Goal: Communication & Community: Answer question/provide support

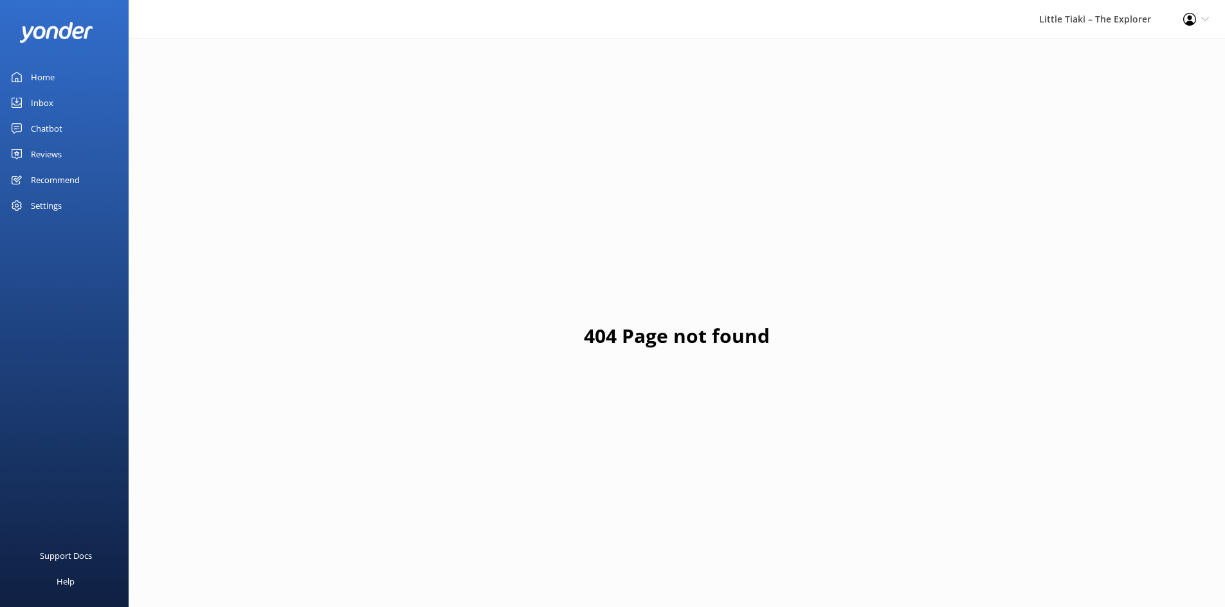
click at [24, 105] on link "Inbox" at bounding box center [64, 103] width 129 height 26
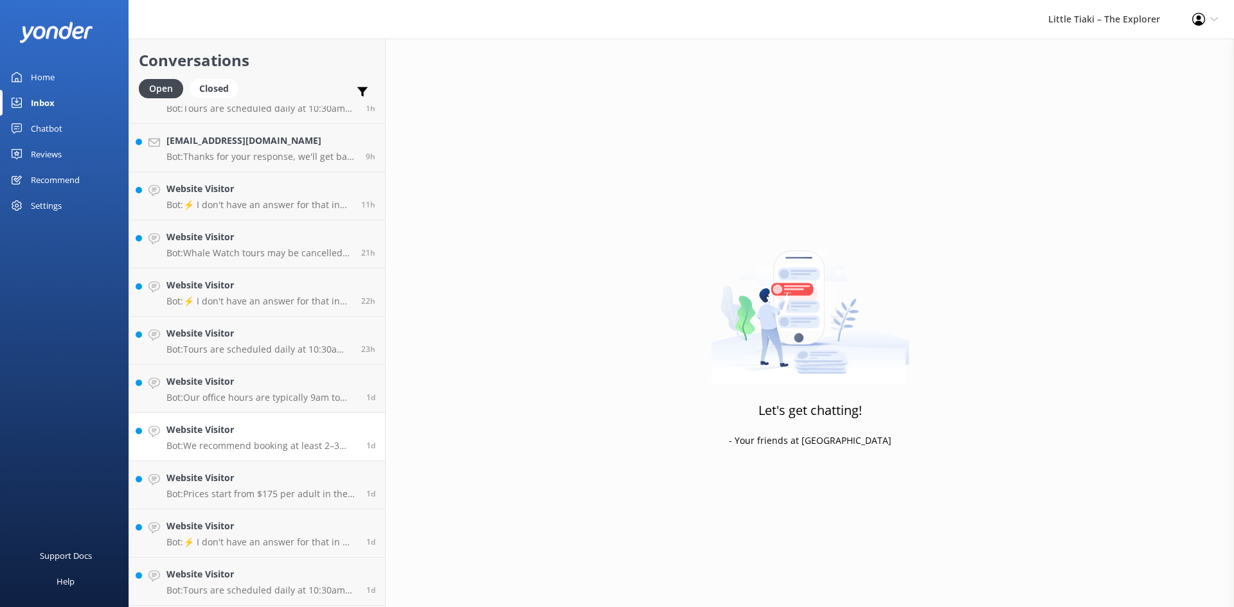
scroll to position [125, 0]
click at [314, 581] on h4 "Website Visitor" at bounding box center [261, 576] width 190 height 14
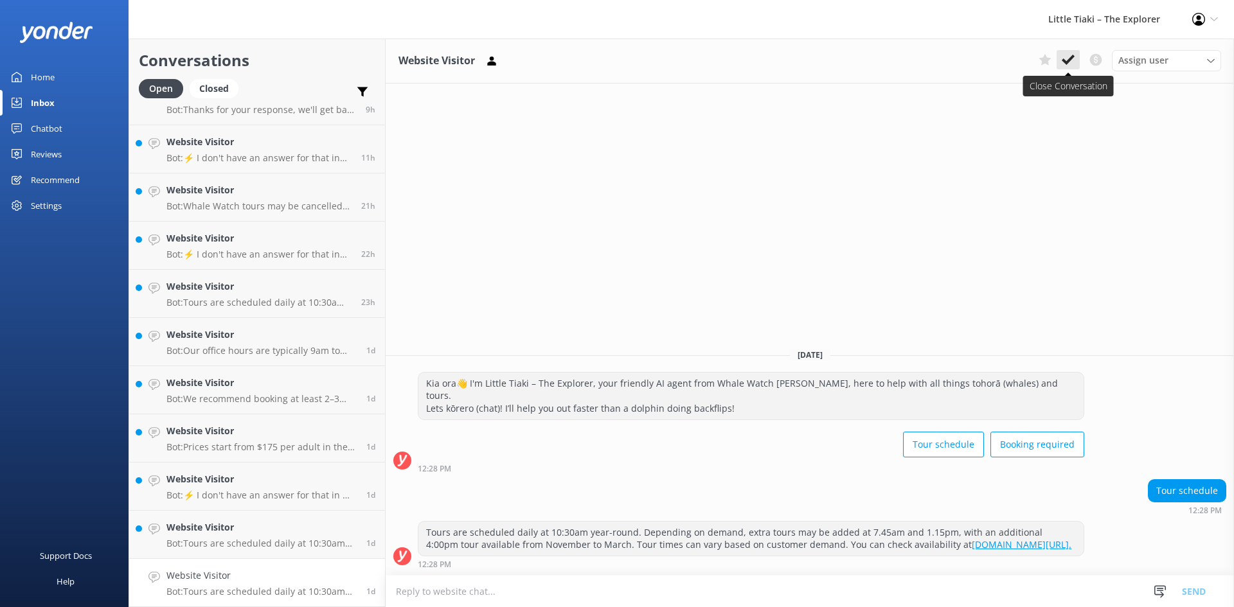
click at [1067, 56] on icon at bounding box center [1068, 59] width 13 height 13
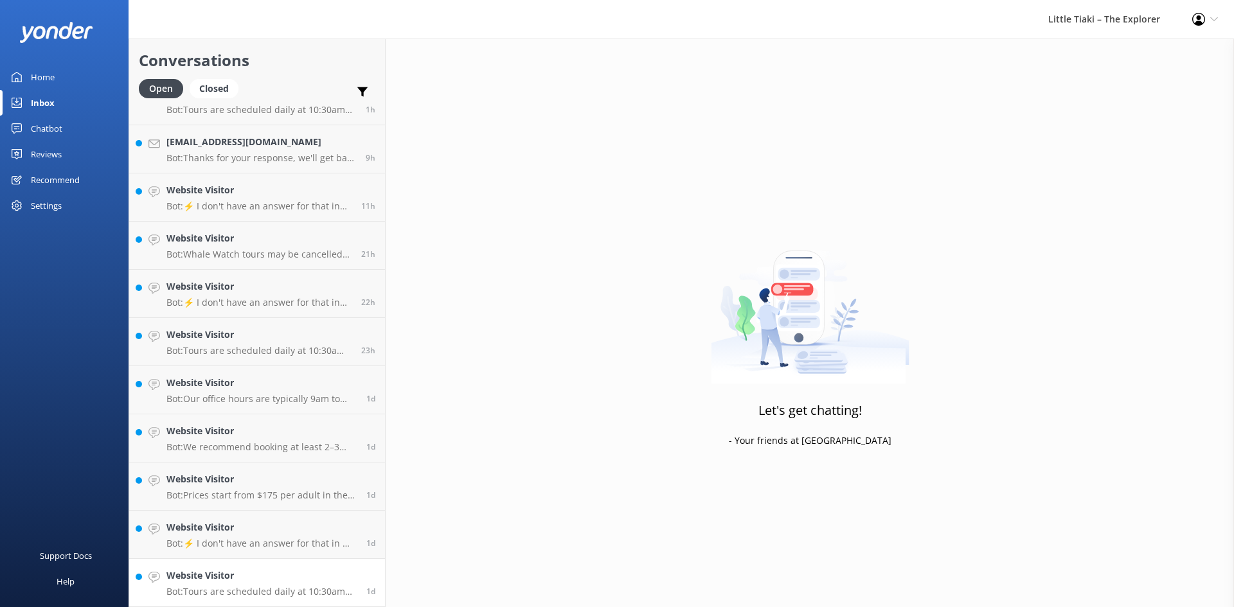
scroll to position [77, 0]
drag, startPoint x: 206, startPoint y: 578, endPoint x: 292, endPoint y: 562, distance: 88.1
click at [206, 579] on h4 "Website Visitor" at bounding box center [261, 576] width 190 height 14
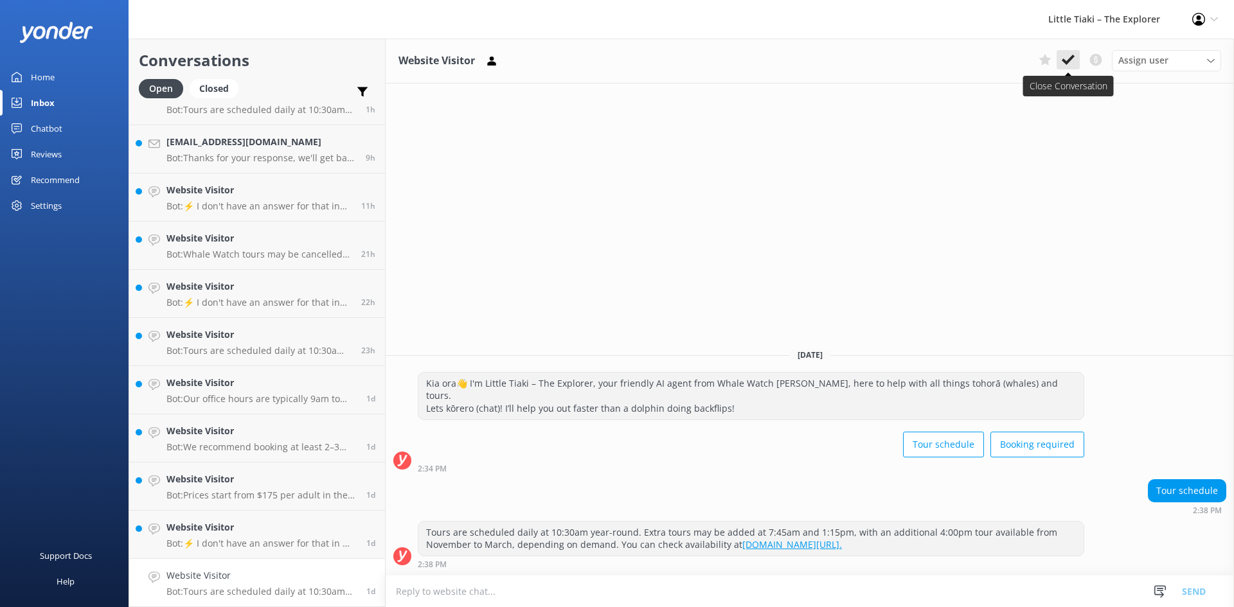
click at [1065, 55] on icon at bounding box center [1068, 59] width 13 height 13
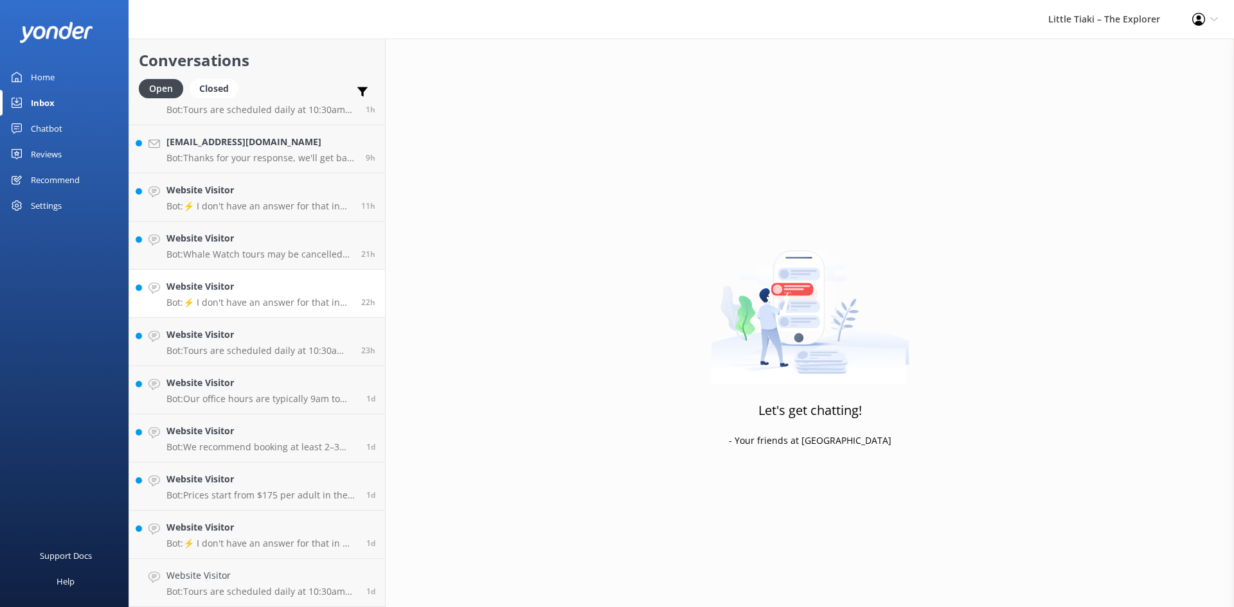
scroll to position [29, 0]
click at [186, 324] on link "Website Visitor Bot: ⚡ I don't have an answer for that in my knowledge base. Pl…" at bounding box center [257, 342] width 256 height 48
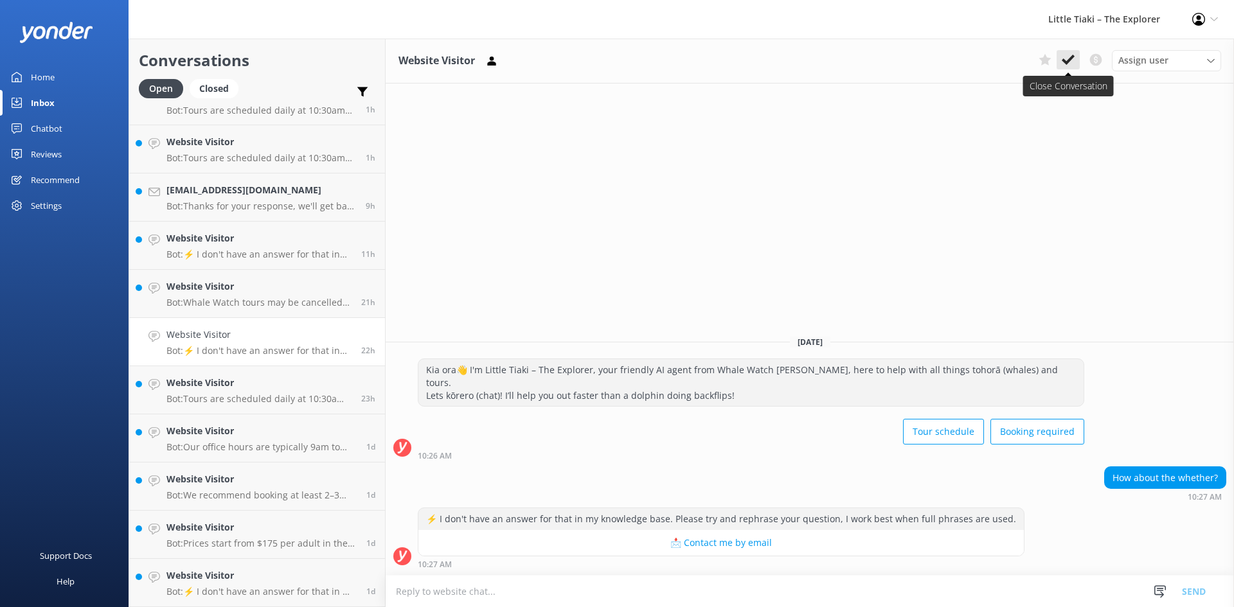
click at [1063, 60] on use at bounding box center [1068, 60] width 13 height 10
click at [283, 255] on p "Bot: ⚡ I don't have an answer for that in my knowledge base. Please try and rep…" at bounding box center [258, 255] width 185 height 12
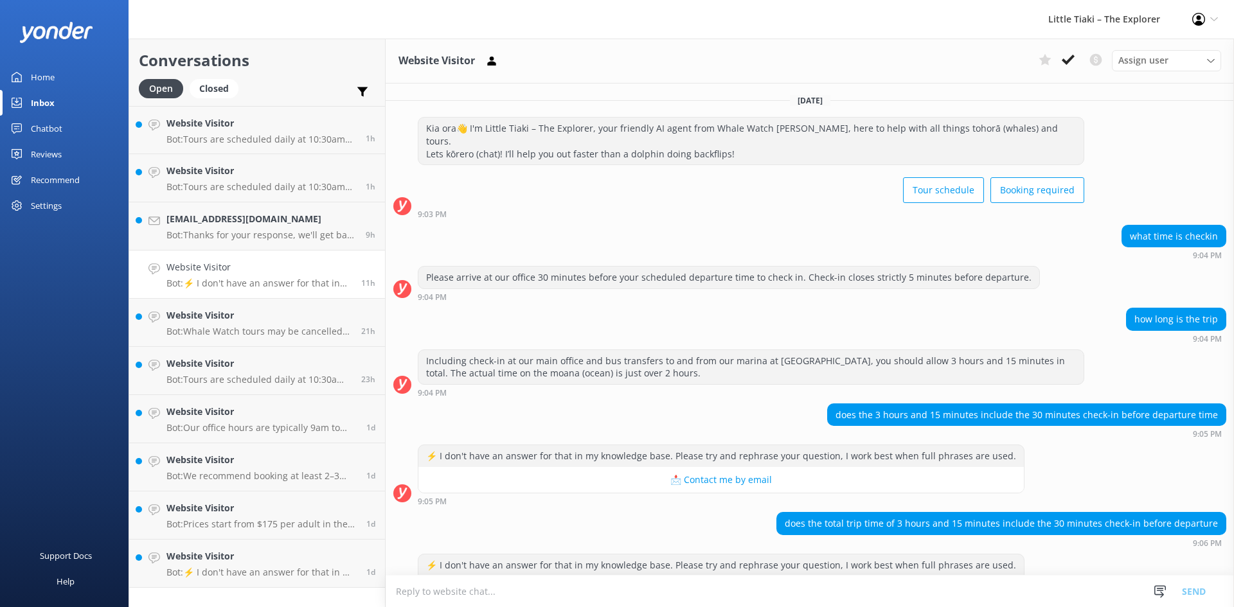
scroll to position [33, 0]
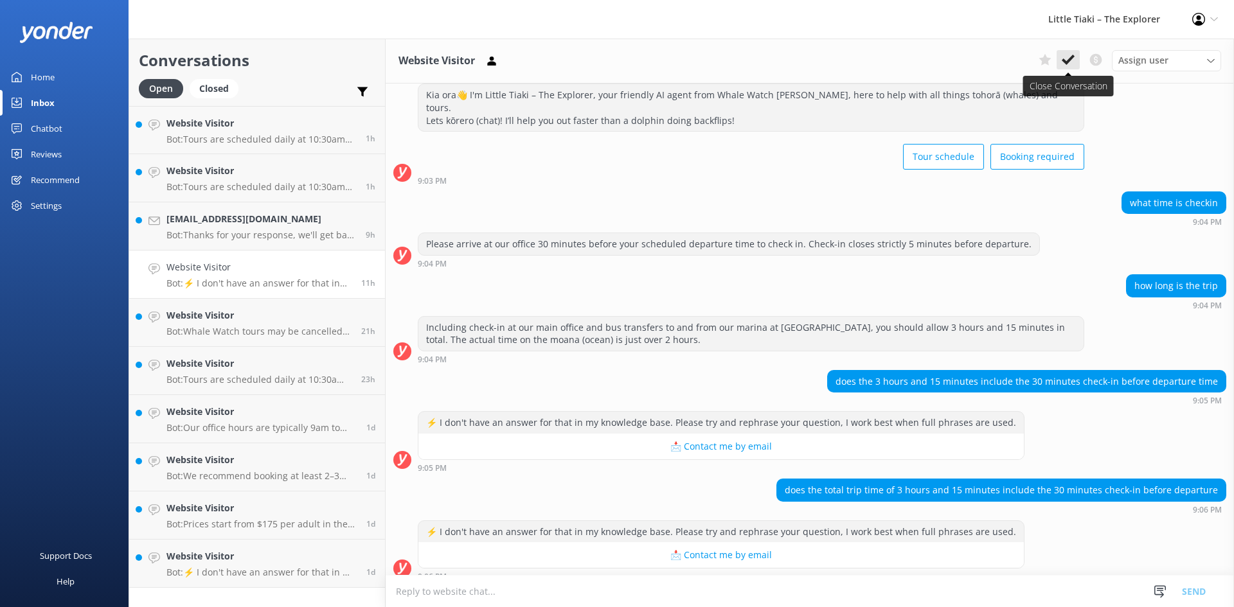
click at [1066, 64] on icon at bounding box center [1068, 59] width 13 height 13
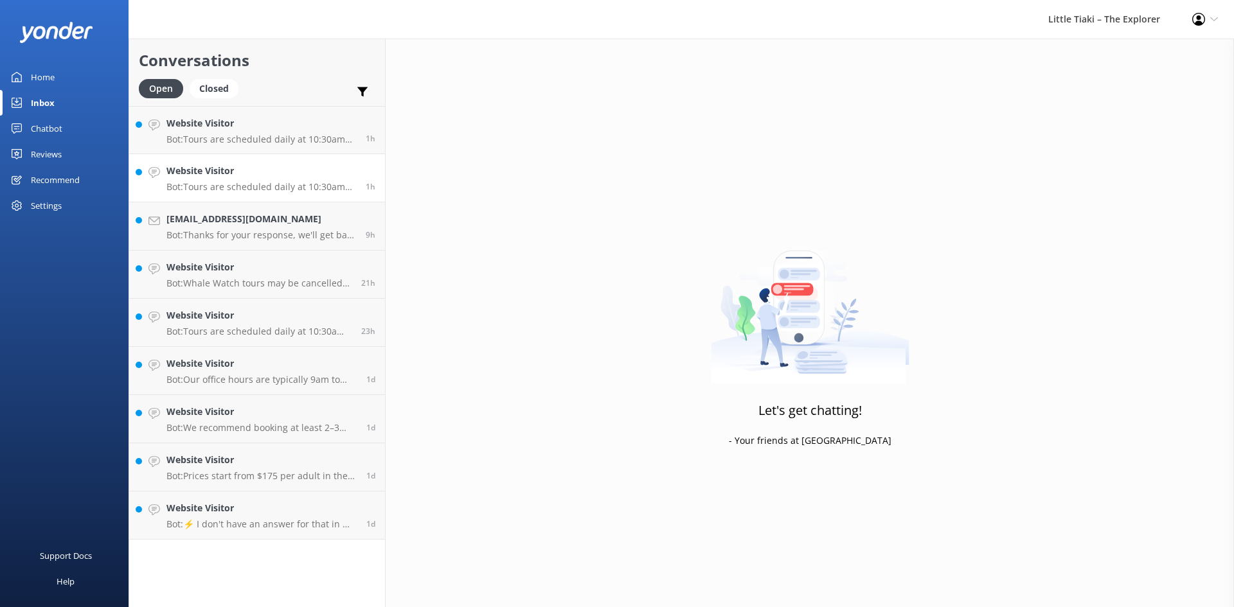
click at [287, 181] on div "Website Visitor Bot: Tours are scheduled daily at 10:30am year-round. Extra tou…" at bounding box center [261, 178] width 190 height 28
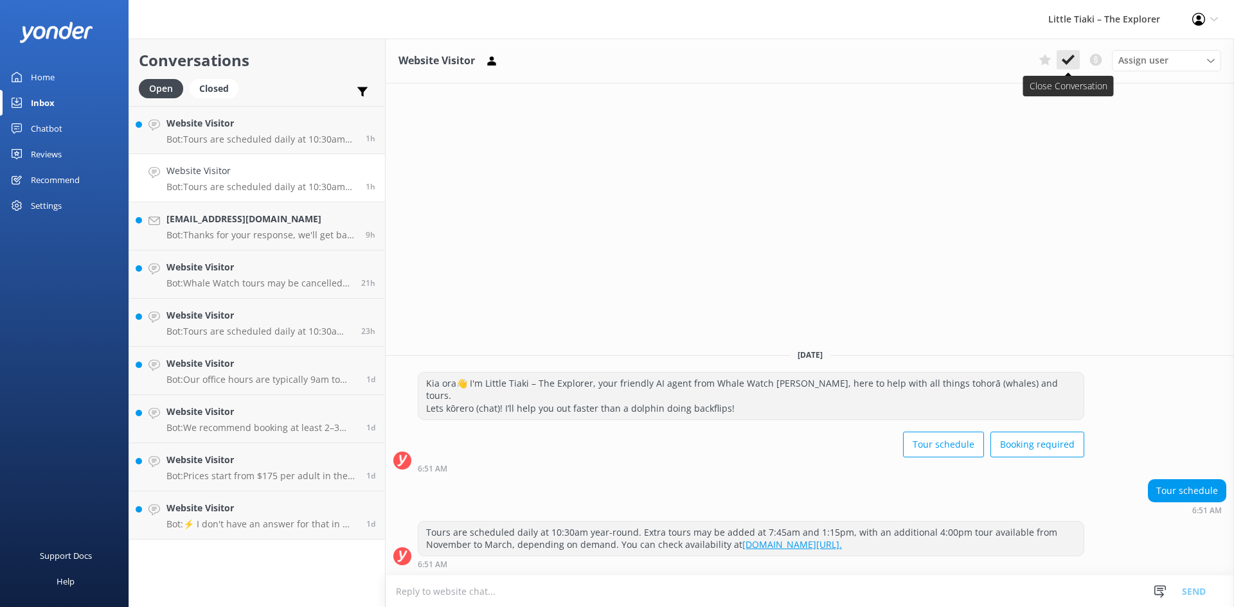
click at [1068, 56] on icon at bounding box center [1068, 59] width 13 height 13
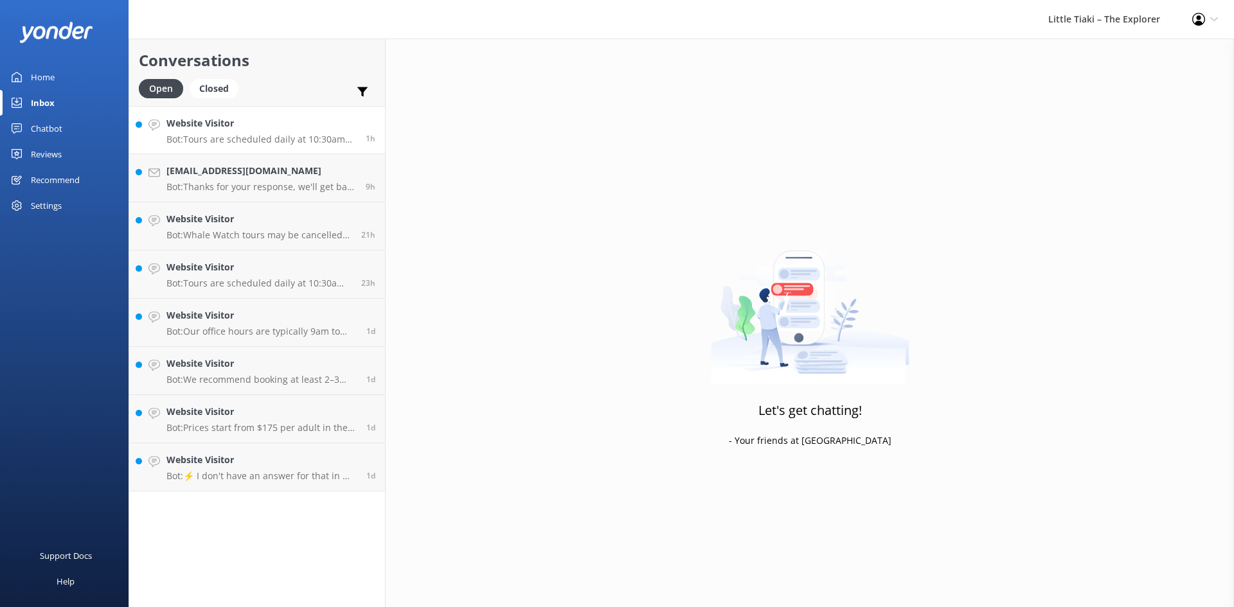
click at [289, 136] on p "Bot: Tours are scheduled daily at 10:30am year-round. Depending on demand, addi…" at bounding box center [261, 140] width 190 height 12
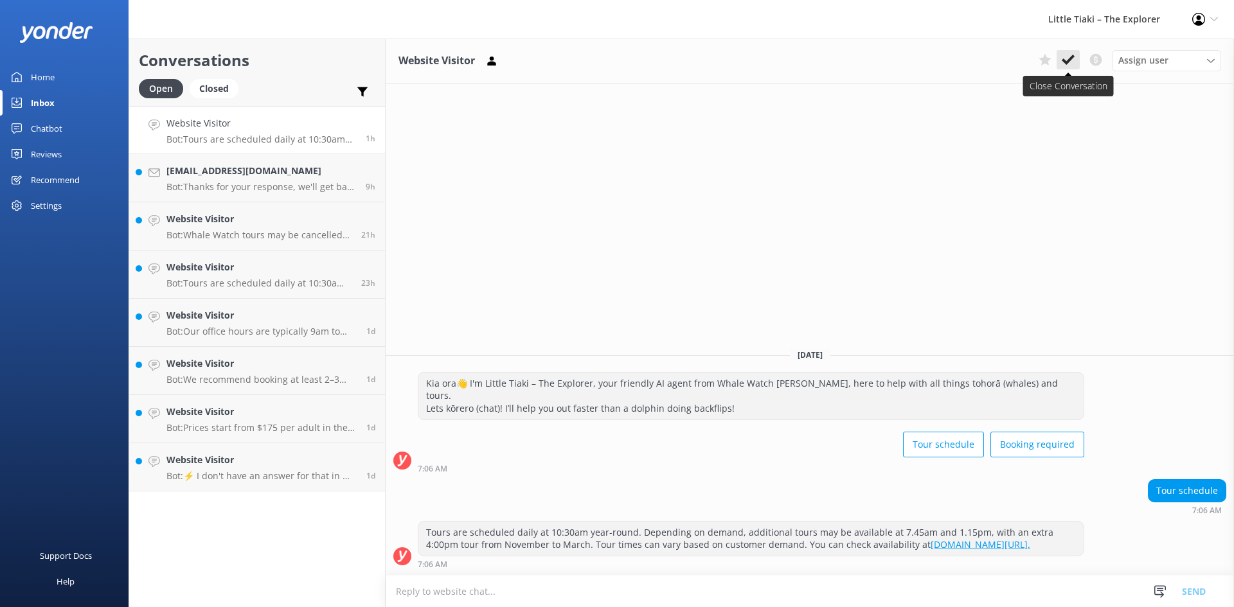
click at [1071, 57] on icon at bounding box center [1068, 59] width 13 height 13
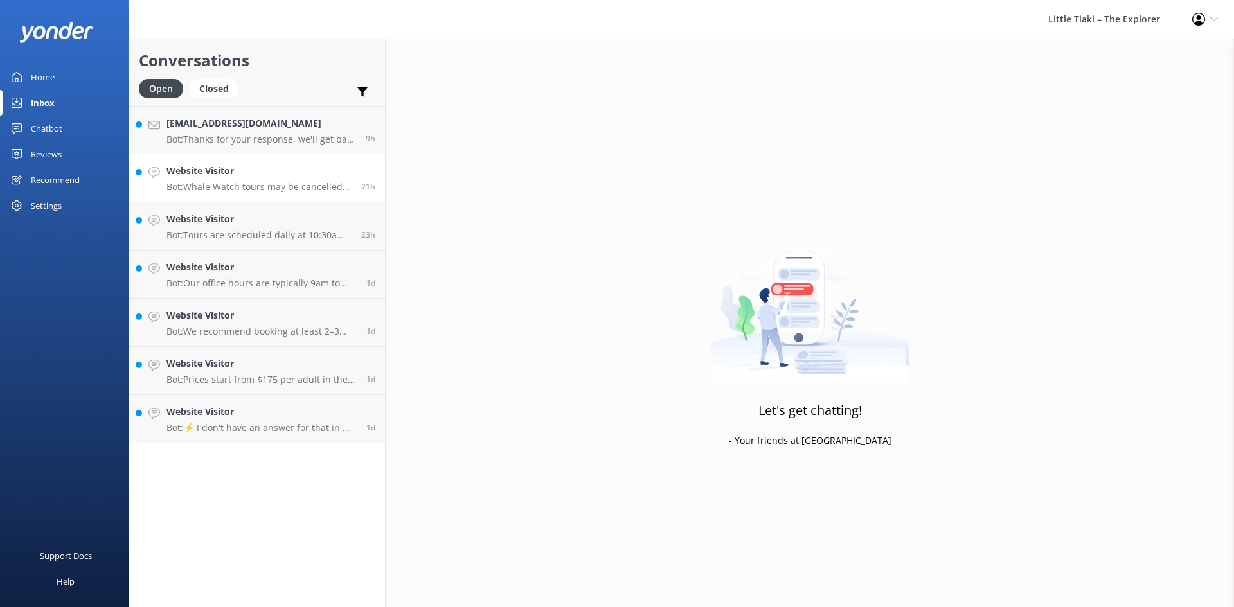
click at [238, 169] on h4 "Website Visitor" at bounding box center [258, 171] width 185 height 14
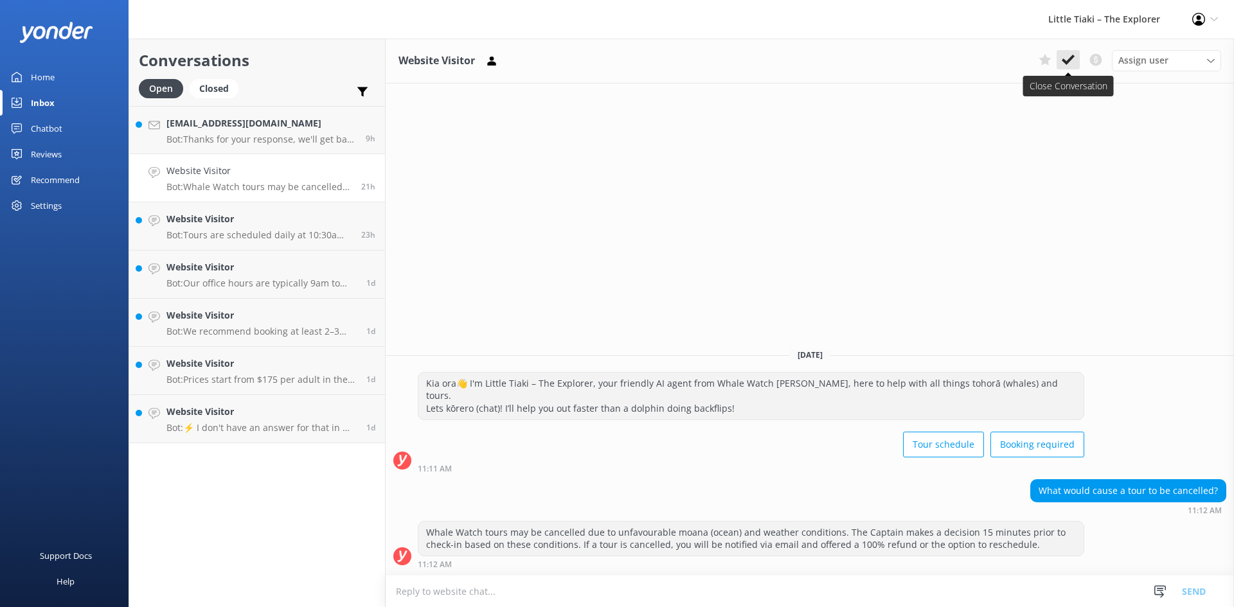
click at [1070, 57] on icon at bounding box center [1068, 59] width 13 height 13
click at [275, 128] on h4 "[EMAIL_ADDRESS][DOMAIN_NAME]" at bounding box center [261, 123] width 190 height 14
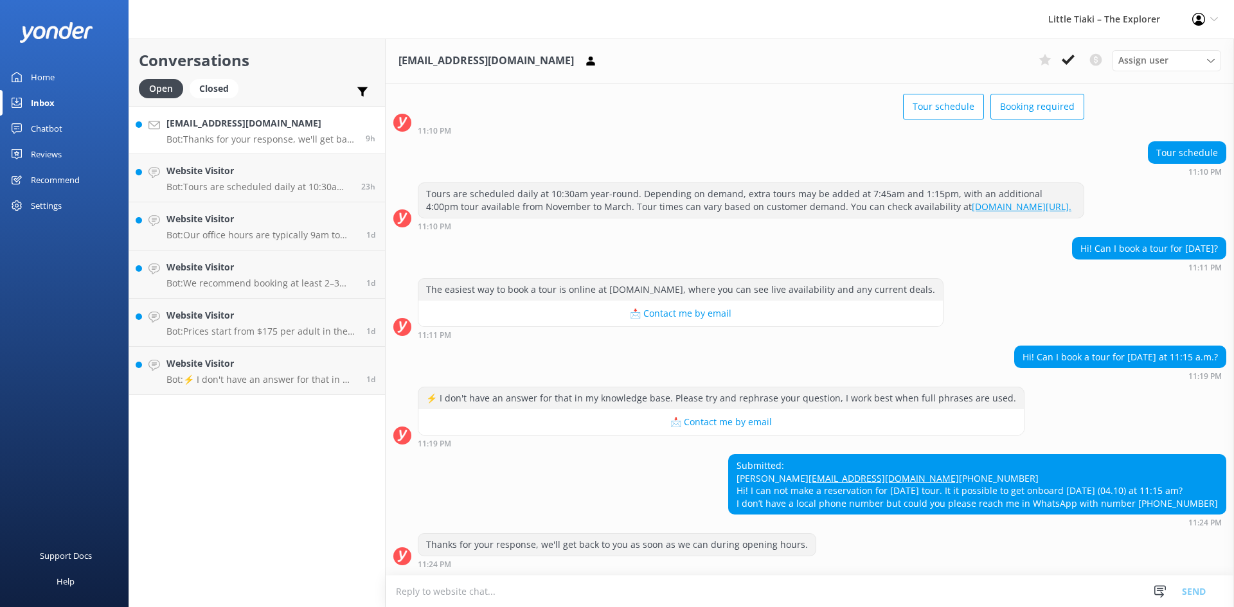
scroll to position [96, 0]
drag, startPoint x: 243, startPoint y: 368, endPoint x: 593, endPoint y: 323, distance: 353.1
click at [244, 368] on h4 "Website Visitor" at bounding box center [261, 364] width 190 height 14
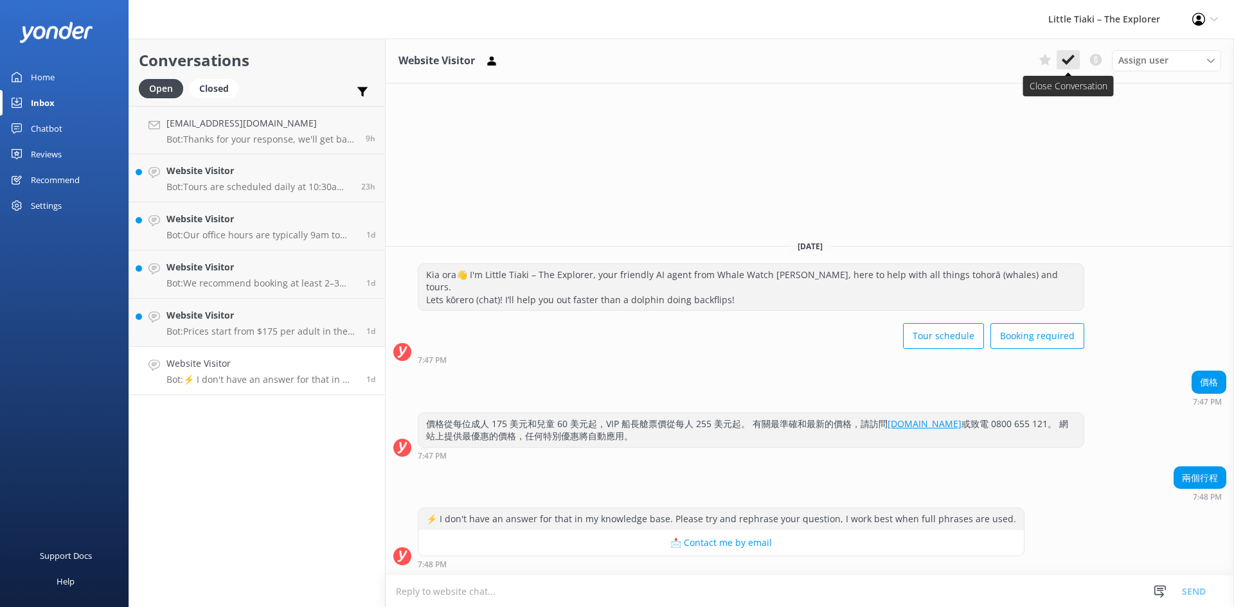
click at [1066, 57] on icon at bounding box center [1068, 59] width 13 height 13
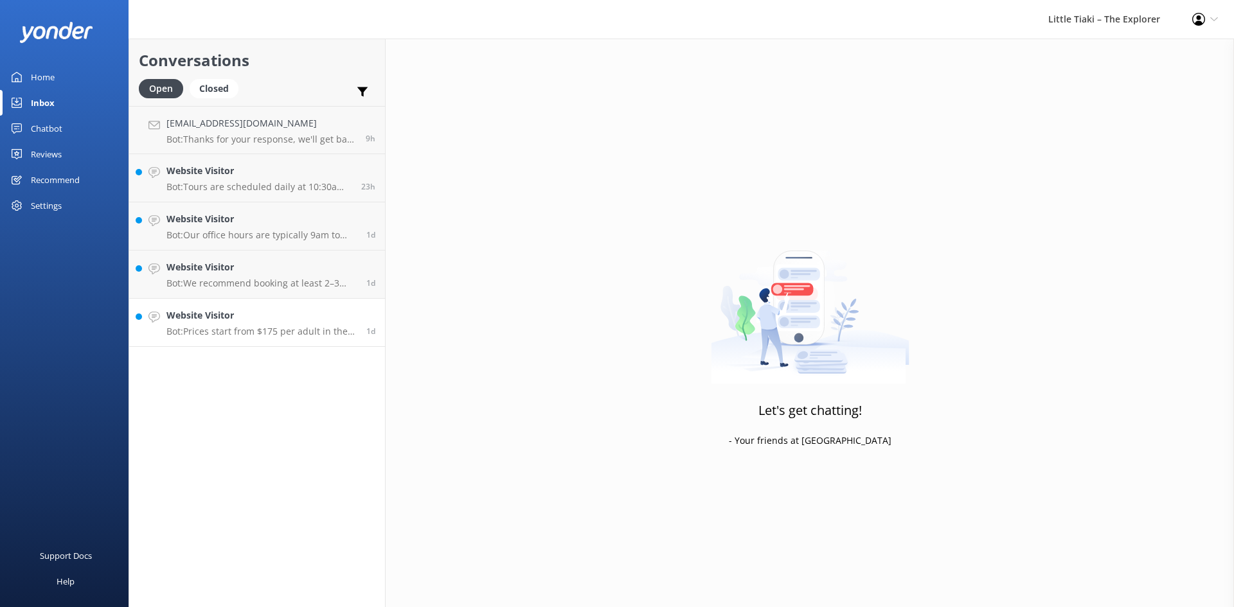
drag, startPoint x: 264, startPoint y: 328, endPoint x: 383, endPoint y: 313, distance: 120.6
click at [264, 328] on p "Bot: Prices start from $175 per adult in the Ocean Cabin. For the most accurate…" at bounding box center [261, 332] width 190 height 12
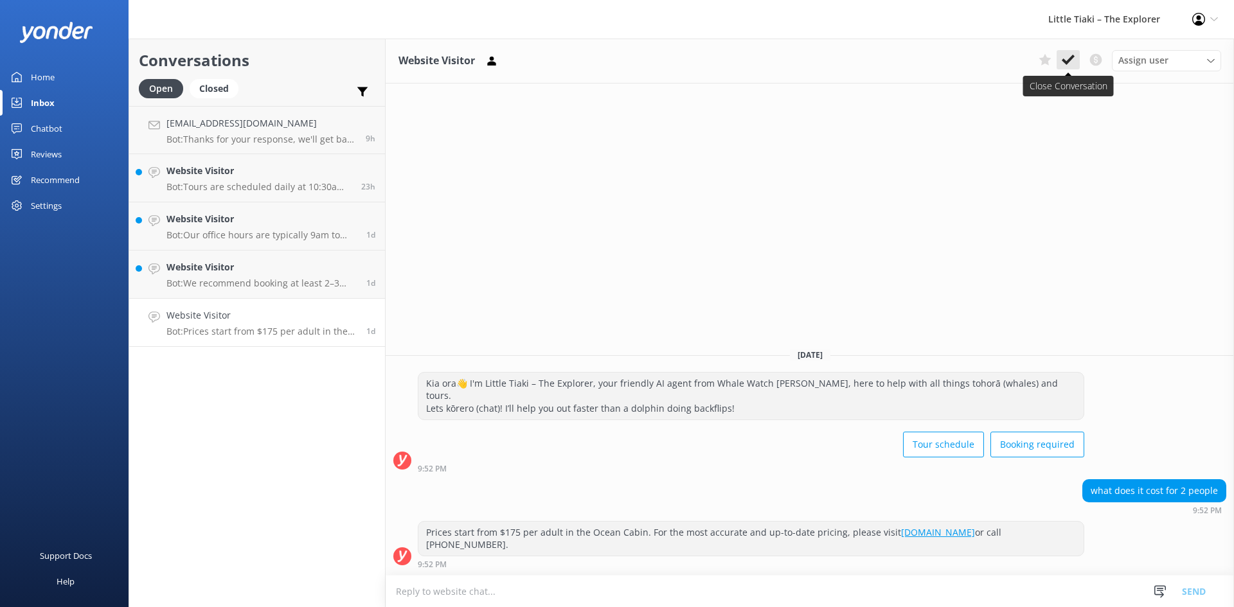
click at [1072, 58] on use at bounding box center [1068, 60] width 13 height 10
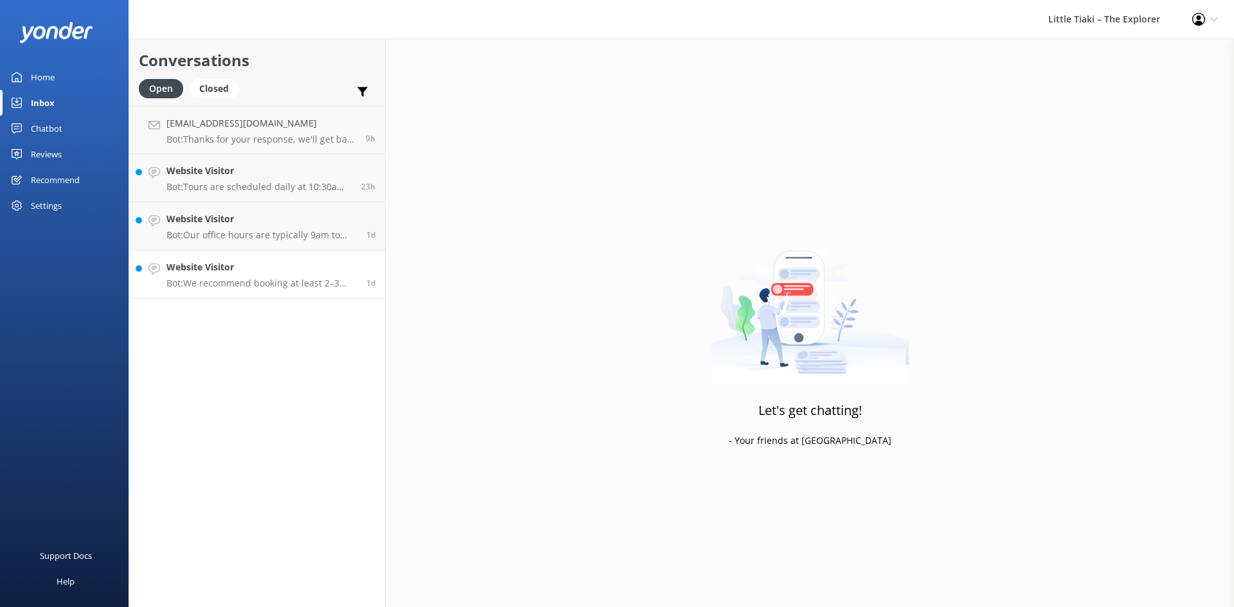
click at [310, 256] on link "Website Visitor Bot: We recommend booking at least 2–3 days in advance to secur…" at bounding box center [257, 275] width 256 height 48
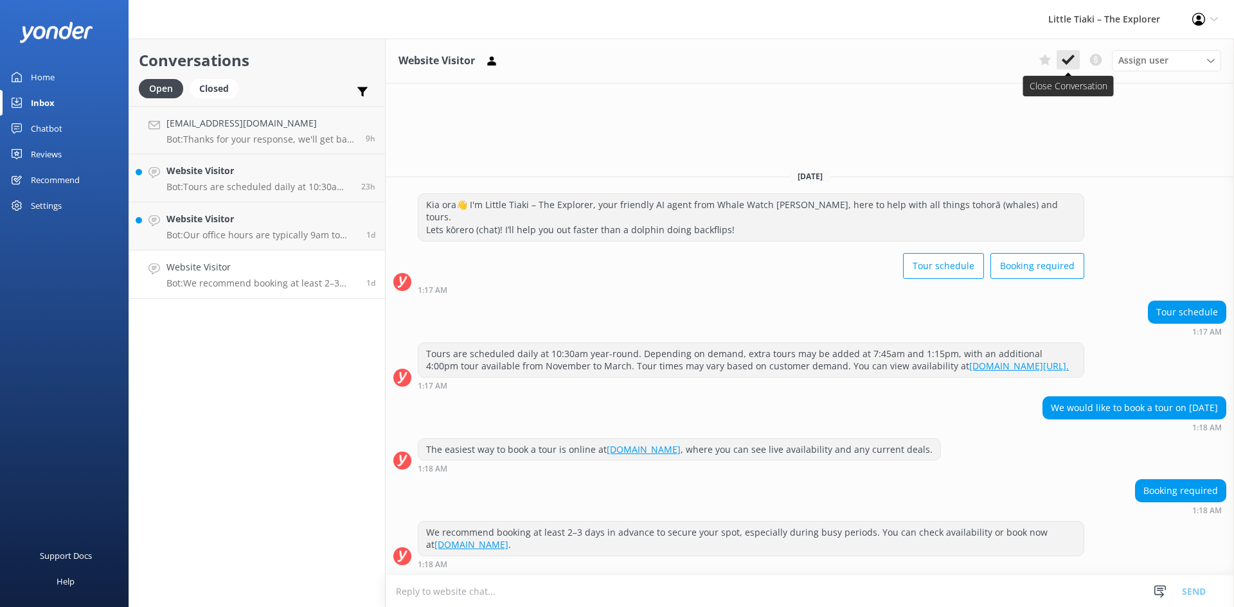
click at [1072, 57] on use at bounding box center [1068, 60] width 13 height 10
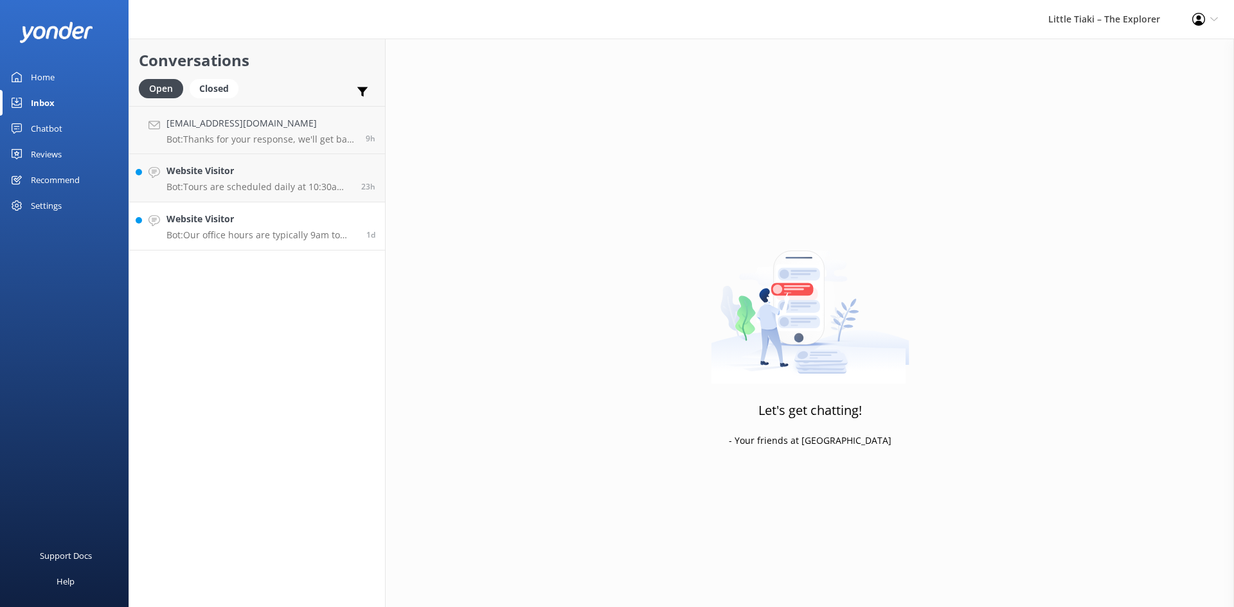
click at [278, 230] on p "Bot: Our office hours are typically 9am to 4:30pm, though these may extend depe…" at bounding box center [261, 235] width 190 height 12
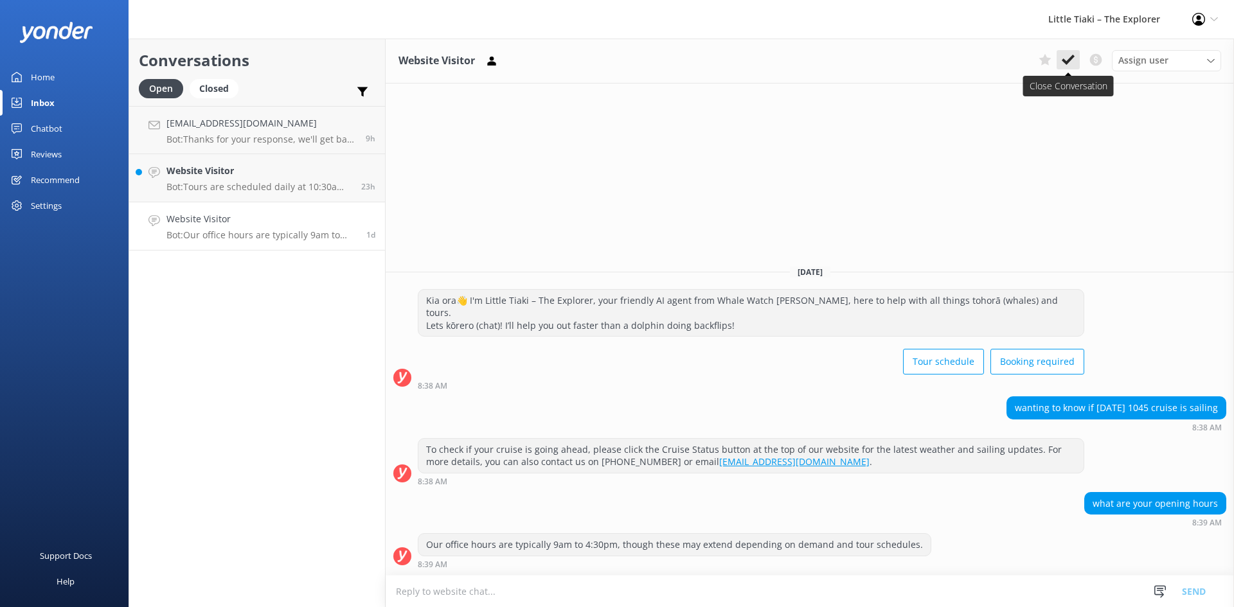
click at [1068, 62] on use at bounding box center [1068, 60] width 13 height 10
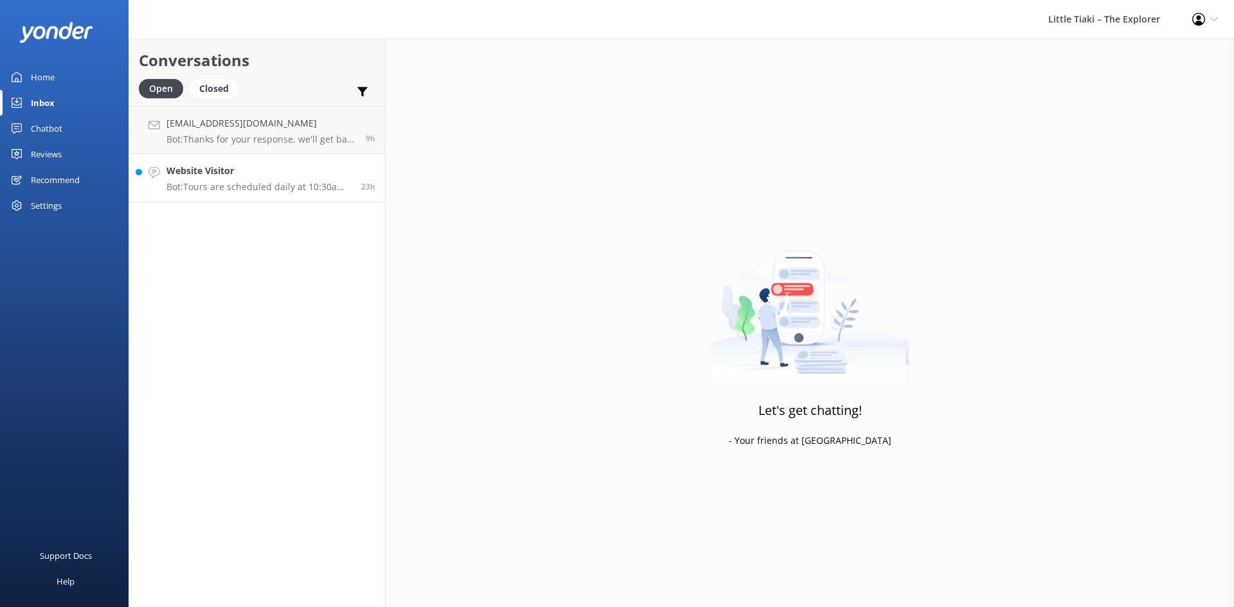
click at [211, 188] on p "Bot: Tours are scheduled daily at 10:30am year-round. Depending on demand, addi…" at bounding box center [258, 187] width 185 height 12
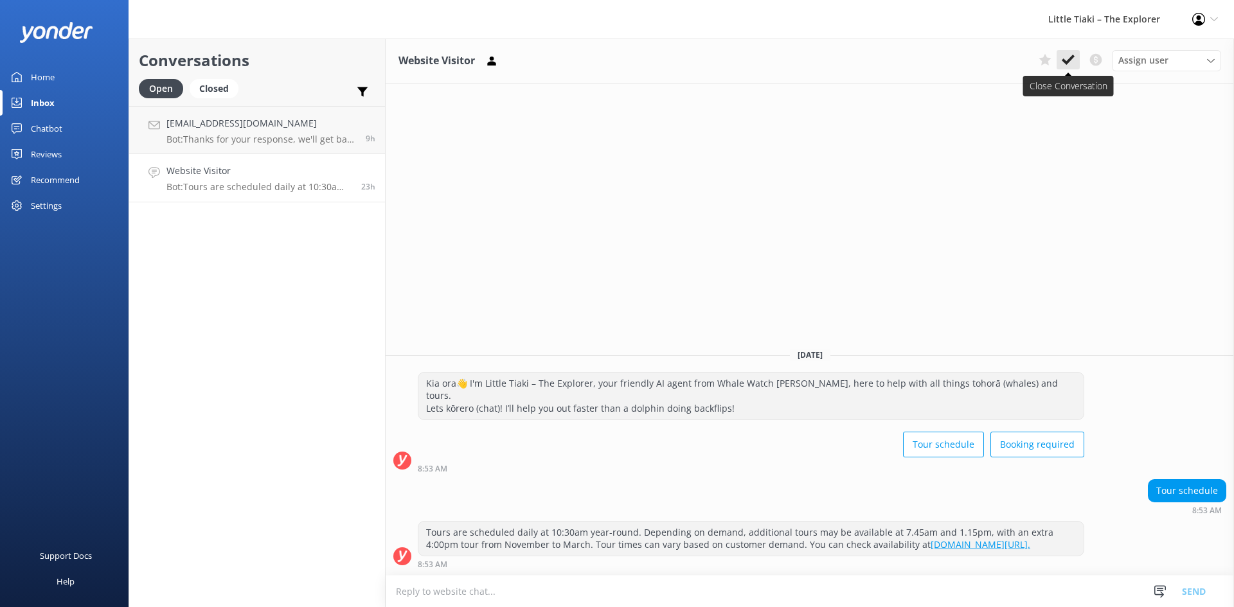
click at [1071, 57] on icon at bounding box center [1068, 59] width 13 height 13
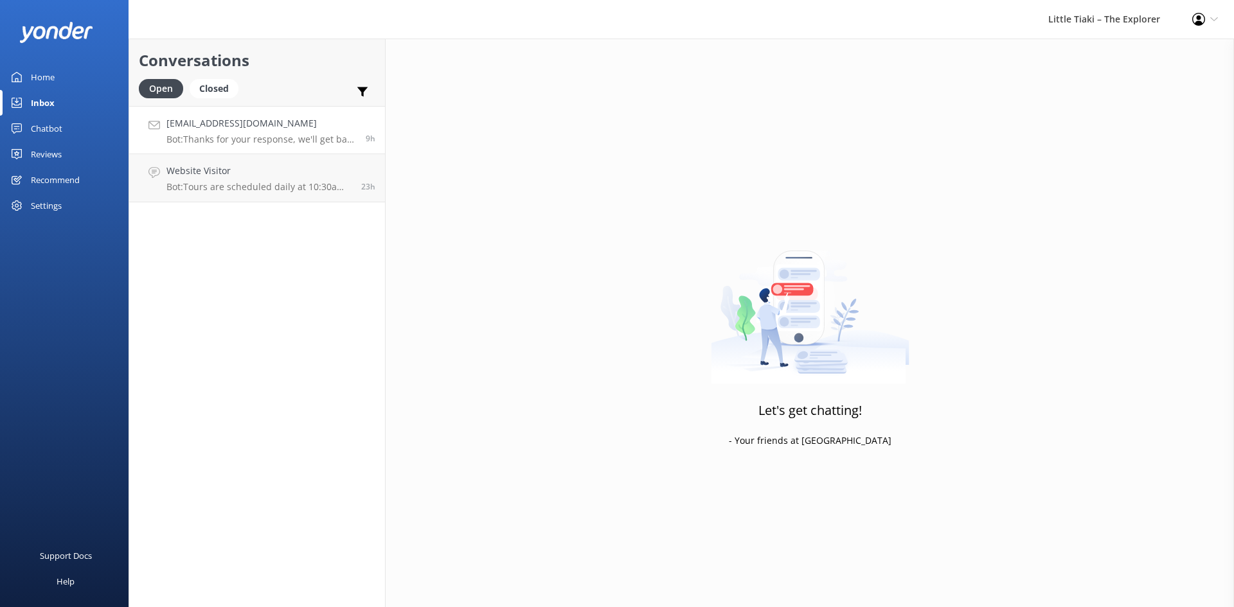
click at [213, 142] on p "Bot: Thanks for your response, we'll get back to you as soon as we can during o…" at bounding box center [261, 140] width 190 height 12
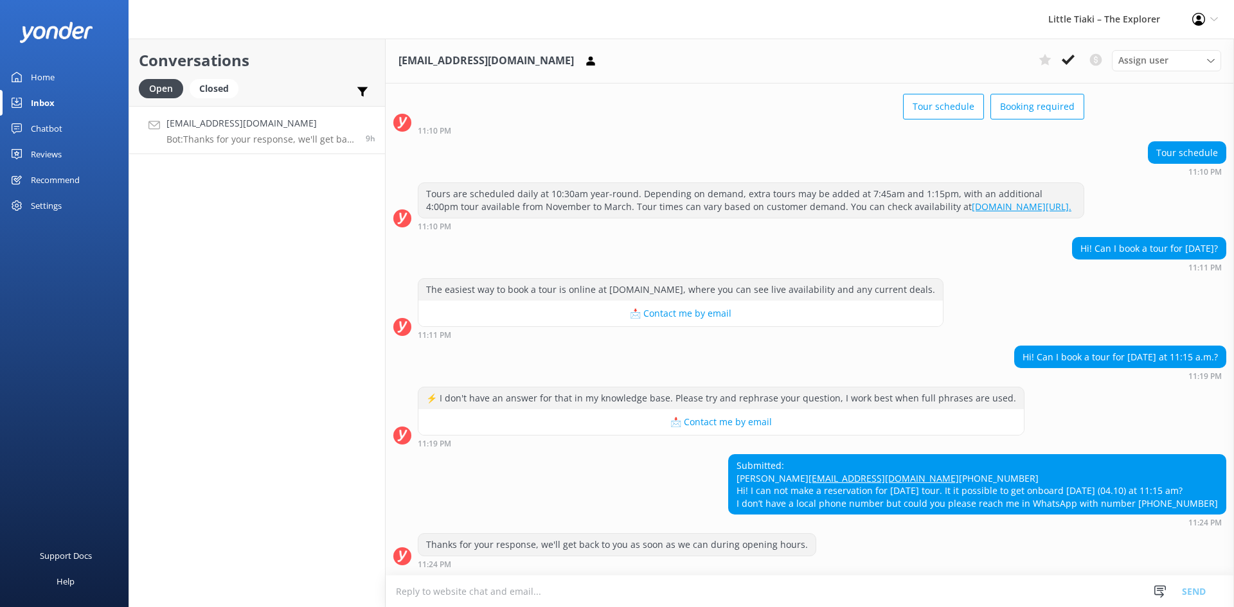
scroll to position [96, 0]
click at [850, 472] on link "[EMAIL_ADDRESS][DOMAIN_NAME]" at bounding box center [884, 478] width 150 height 12
click at [809, 472] on link "[EMAIL_ADDRESS][DOMAIN_NAME]" at bounding box center [884, 478] width 150 height 12
click at [711, 594] on textarea at bounding box center [810, 591] width 849 height 31
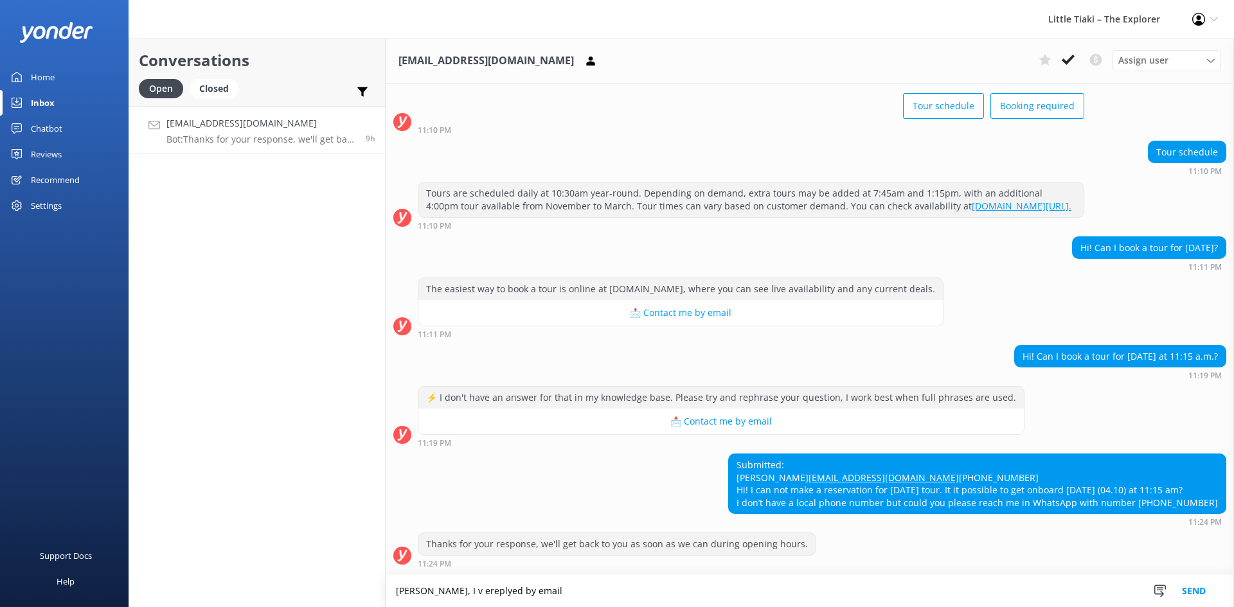
paste textarea "I’ve replied to your enquiry by email — please check your inbox (and spam/junk …"
click at [395, 591] on textarea "I’ve replied to your enquiry by email — please check your inbox (and spam/junk …" at bounding box center [810, 591] width 849 height 32
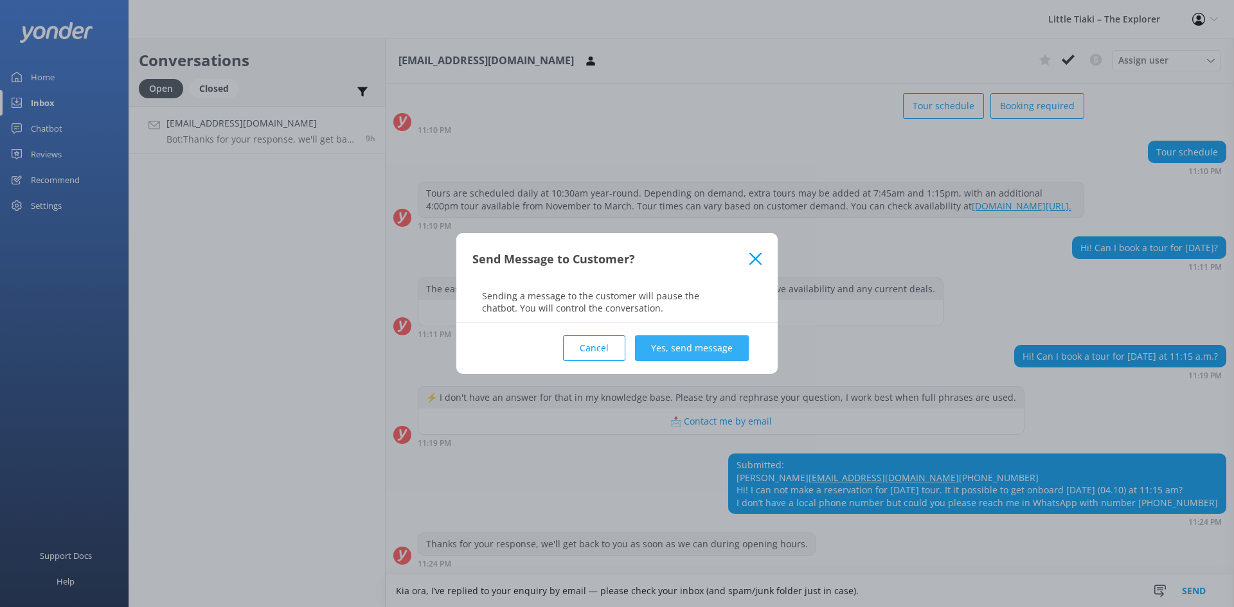
type textarea "Kia ora, I’ve replied to your enquiry by email — please check your inbox (and s…"
click at [703, 349] on button "Yes, send message" at bounding box center [692, 349] width 114 height 26
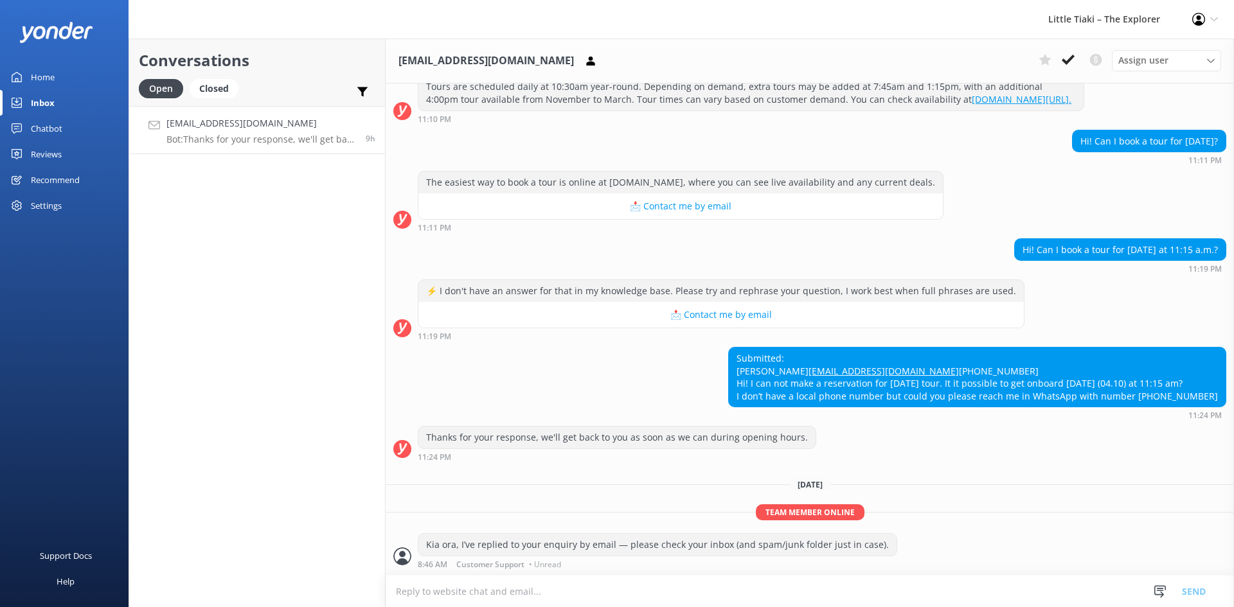
scroll to position [204, 0]
click at [1072, 59] on use at bounding box center [1068, 60] width 13 height 10
